Goal: Task Accomplishment & Management: Use online tool/utility

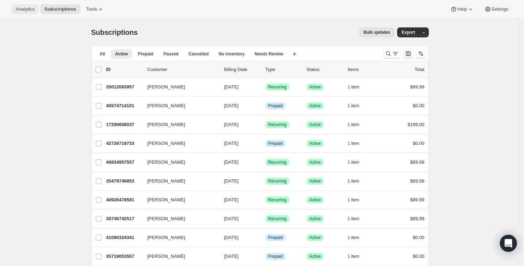
click at [25, 9] on span "Analytics" at bounding box center [25, 9] width 19 height 6
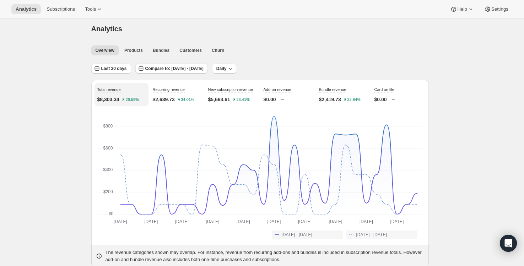
scroll to position [4, 0]
click at [194, 48] on span "Customers" at bounding box center [190, 50] width 22 height 6
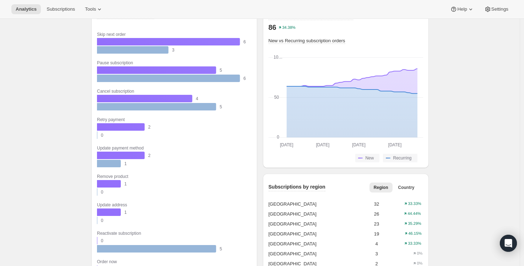
scroll to position [562, 0]
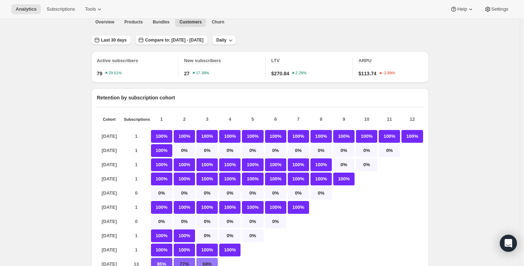
scroll to position [0, 0]
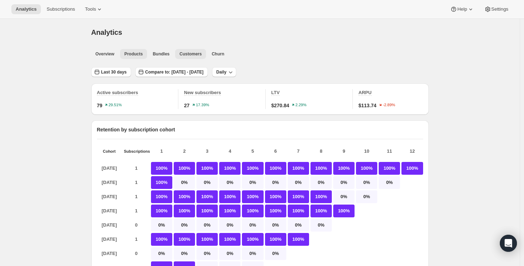
click at [140, 54] on span "Products" at bounding box center [133, 54] width 18 height 6
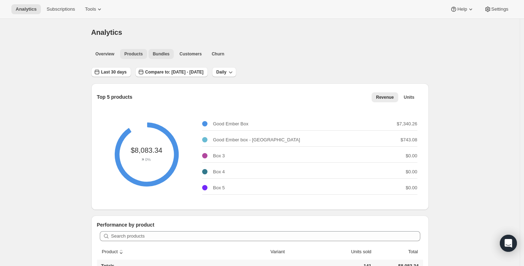
click at [161, 52] on span "Bundles" at bounding box center [161, 54] width 17 height 6
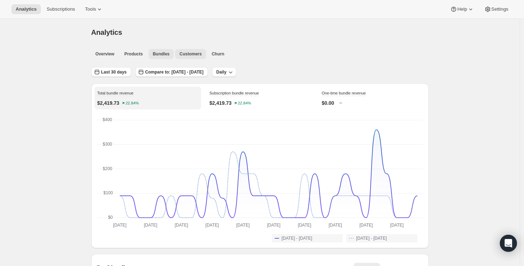
click at [190, 54] on span "Customers" at bounding box center [190, 54] width 22 height 6
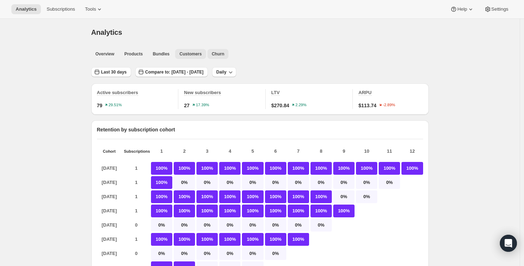
click at [224, 52] on span "Churn" at bounding box center [218, 54] width 12 height 6
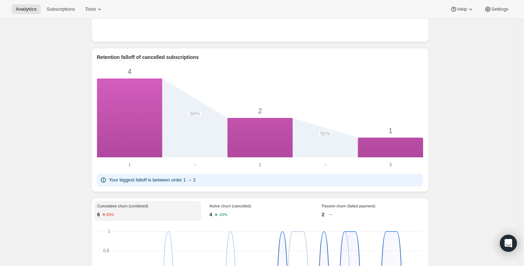
scroll to position [345, 0]
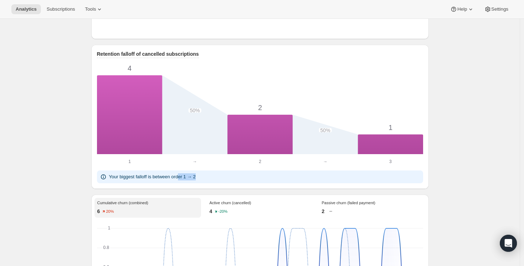
drag, startPoint x: 186, startPoint y: 182, endPoint x: 211, endPoint y: 183, distance: 24.5
click at [211, 180] on div "Your biggest falloff is between order 1 → 2" at bounding box center [260, 176] width 320 height 7
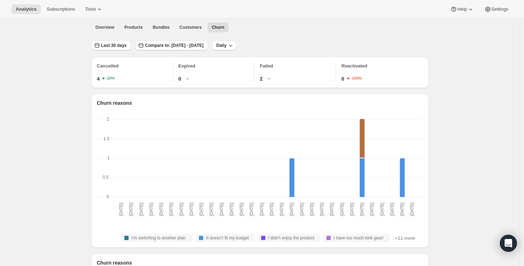
scroll to position [0, 0]
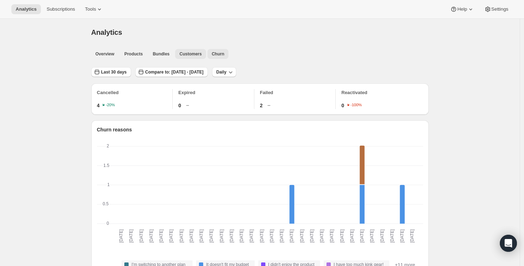
click at [193, 53] on span "Customers" at bounding box center [190, 54] width 22 height 6
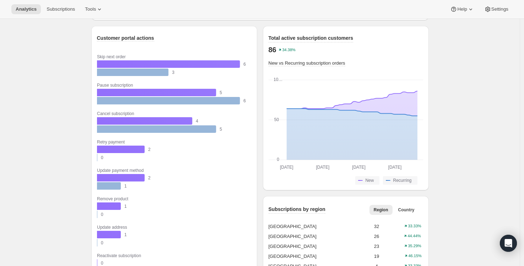
scroll to position [538, 0]
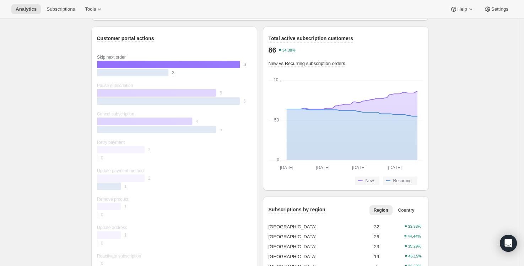
click at [143, 69] on rect "Current 6" at bounding box center [171, 64] width 149 height 8
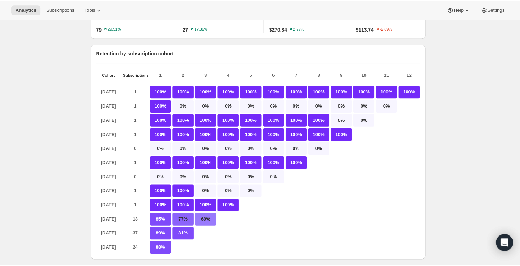
scroll to position [0, 0]
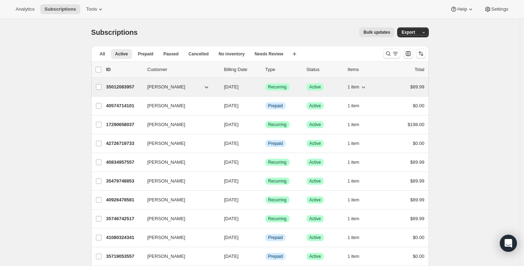
click at [129, 88] on p "35012083957" at bounding box center [124, 86] width 36 height 7
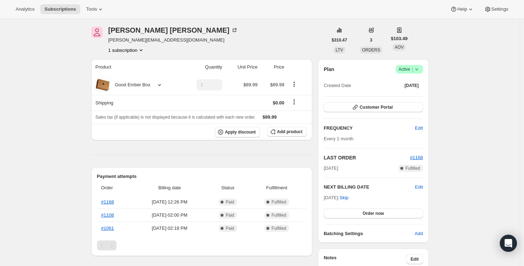
scroll to position [69, 0]
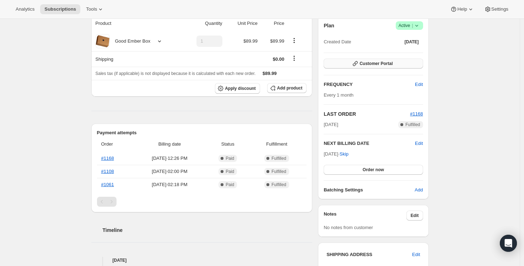
click at [369, 62] on span "Customer Portal" at bounding box center [375, 64] width 33 height 6
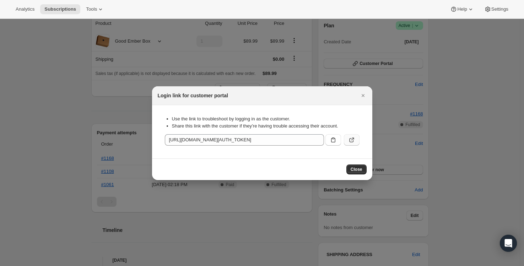
click at [351, 138] on icon ":rc1:" at bounding box center [351, 139] width 7 height 7
click at [353, 166] on span "Close" at bounding box center [356, 169] width 12 height 6
